Goal: Find specific page/section: Find specific page/section

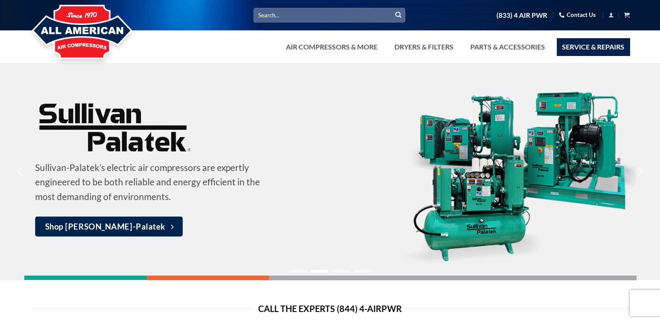
click at [567, 41] on link "Service & Repairs" at bounding box center [592, 46] width 73 height 17
